Goal: Task Accomplishment & Management: Manage account settings

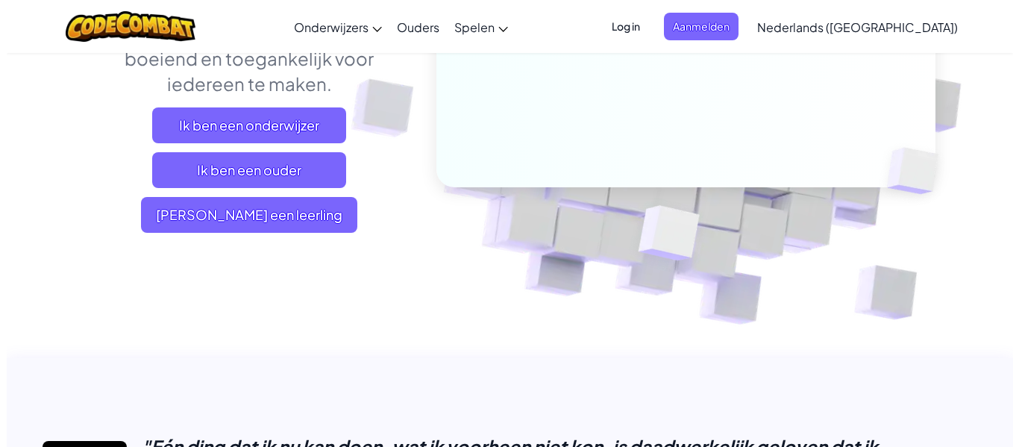
scroll to position [149, 0]
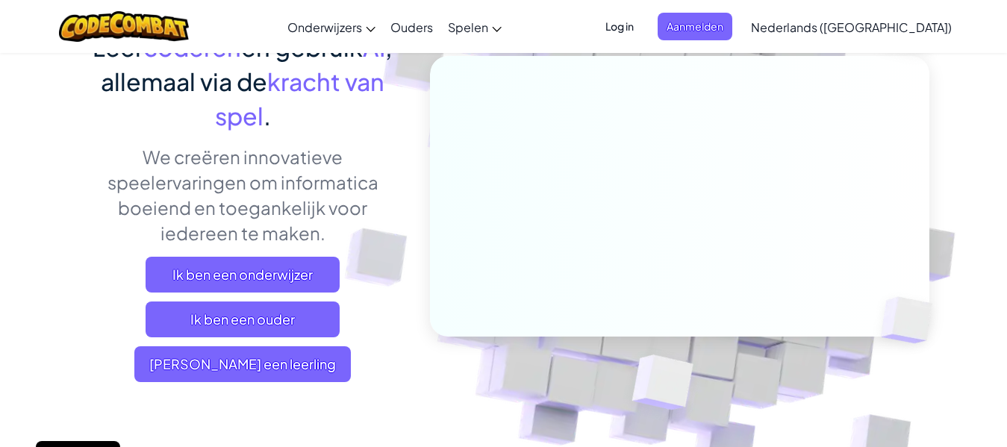
click at [643, 22] on span "Log in" at bounding box center [619, 27] width 46 height 28
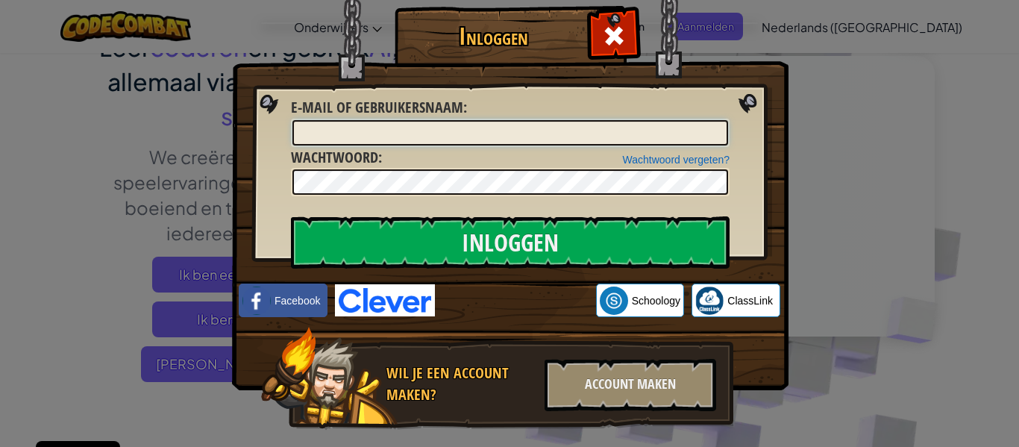
click at [469, 131] on input "E-mail of gebruikersnaam :" at bounding box center [511, 132] width 436 height 25
type input "[EMAIL_ADDRESS][DOMAIN_NAME]"
click at [291, 216] on input "Inloggen" at bounding box center [510, 242] width 439 height 52
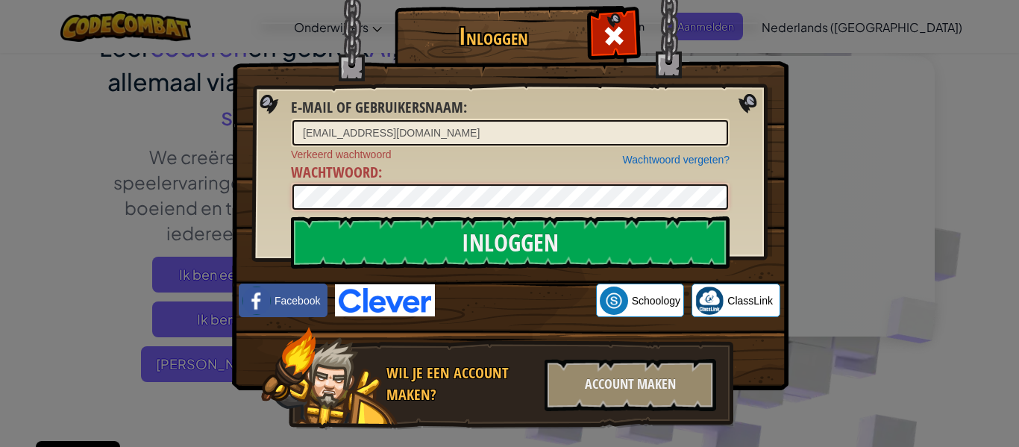
click at [210, 216] on div "Inloggen E-mail of gebruikersnaam : [EMAIL_ADDRESS][DOMAIN_NAME] Wachtwoord ver…" at bounding box center [509, 223] width 1019 height 447
click at [291, 216] on input "Inloggen" at bounding box center [510, 242] width 439 height 52
